Goal: Check status: Check status

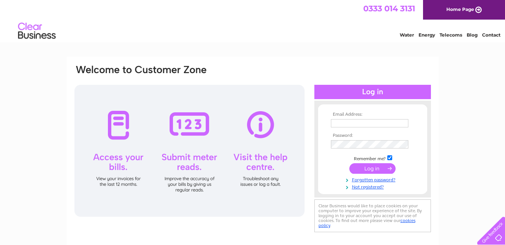
click at [355, 118] on td at bounding box center [372, 123] width 87 height 12
click at [344, 122] on input "text" at bounding box center [369, 123] width 77 height 8
type input "[DOMAIN_NAME][EMAIL_ADDRESS][DOMAIN_NAME]"
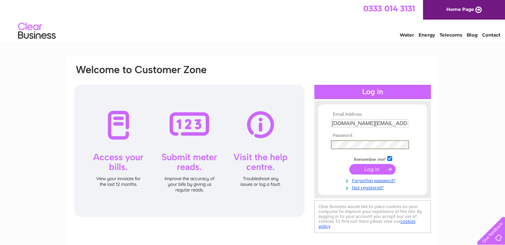
click at [349, 164] on input "submit" at bounding box center [372, 169] width 46 height 11
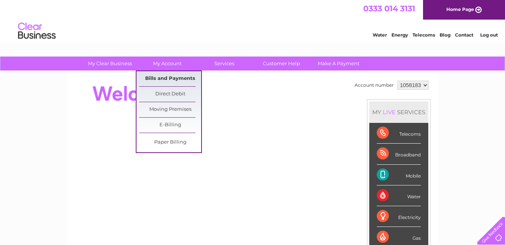
click at [155, 74] on link "Bills and Payments" at bounding box center [170, 78] width 62 height 15
